Goal: Task Accomplishment & Management: Manage account settings

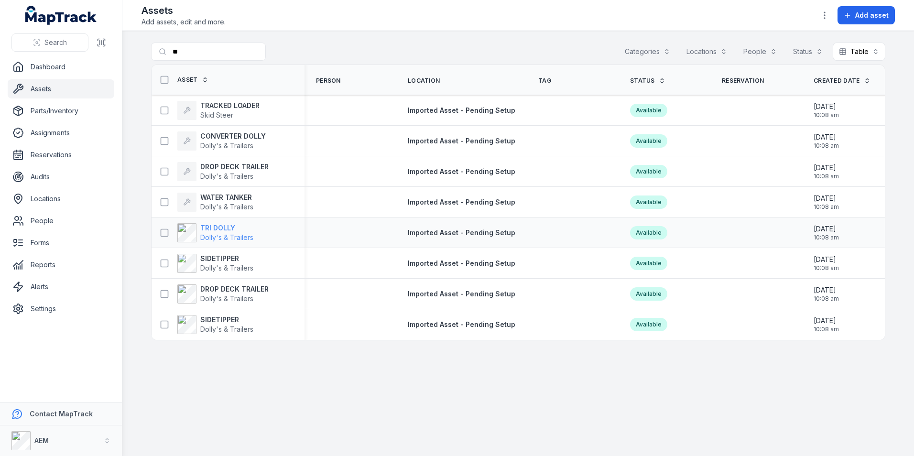
click at [204, 229] on strong "TRI DOLLY" at bounding box center [226, 228] width 53 height 10
click at [249, 263] on strong "SIDETIPPER" at bounding box center [226, 259] width 53 height 10
click at [232, 296] on span "Dolly's & Trailers" at bounding box center [226, 299] width 53 height 8
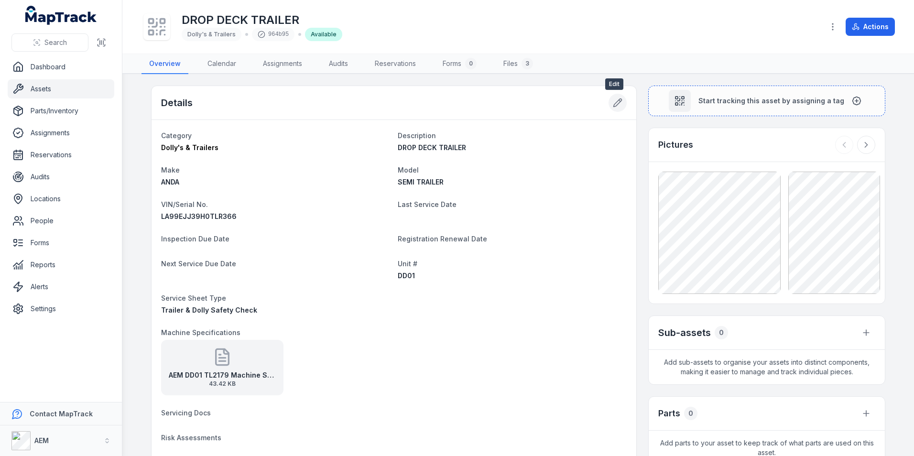
click at [609, 104] on button at bounding box center [618, 103] width 18 height 18
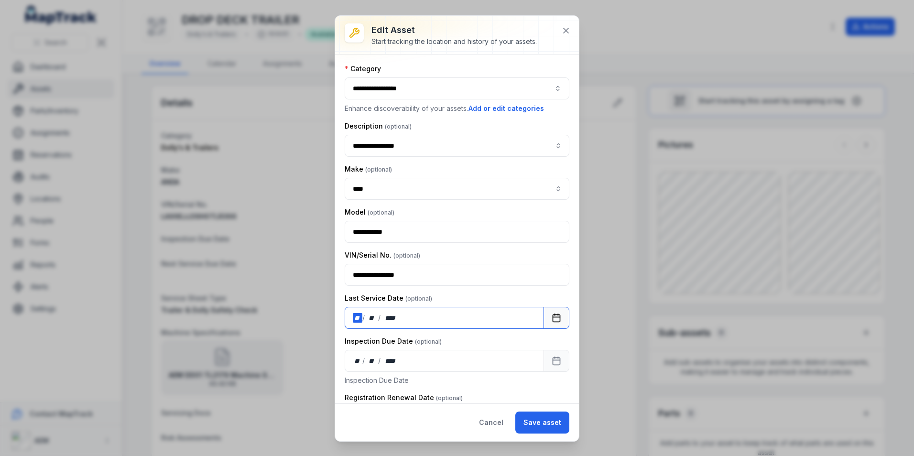
click at [355, 321] on div "**" at bounding box center [358, 318] width 10 height 10
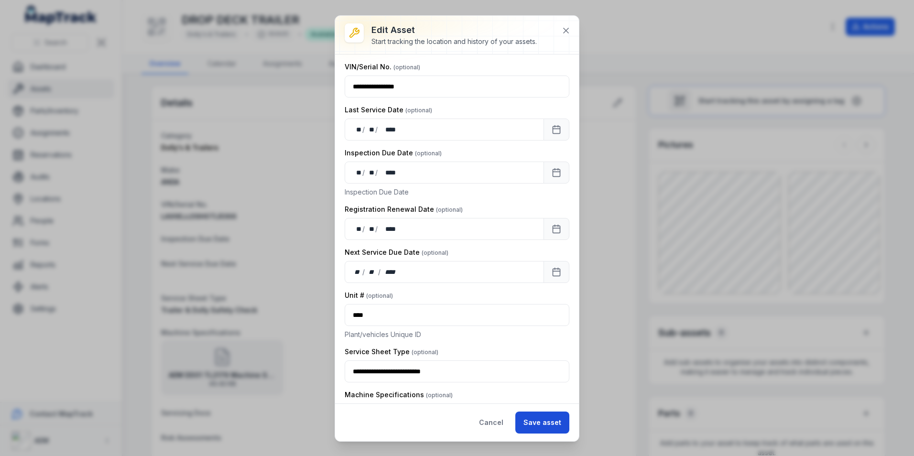
click at [552, 415] on button "Save asset" at bounding box center [542, 423] width 54 height 22
